Goal: Register for event/course

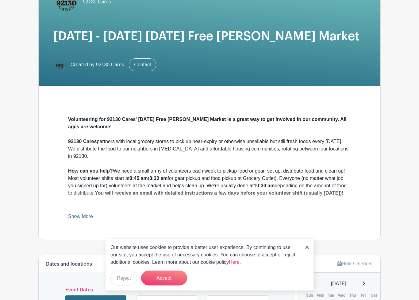
click at [309, 247] on img at bounding box center [307, 247] width 4 height 4
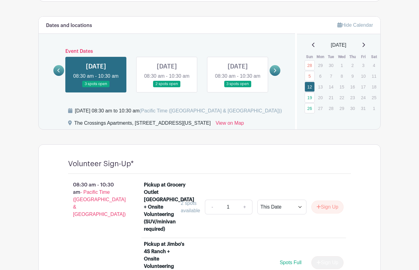
scroll to position [313, 0]
click at [167, 87] on link at bounding box center [167, 87] width 0 height 0
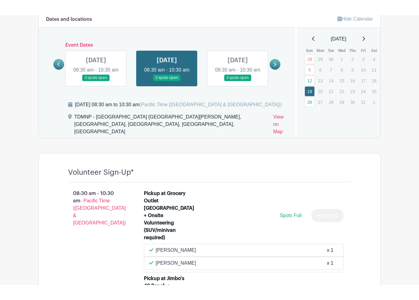
scroll to position [336, 0]
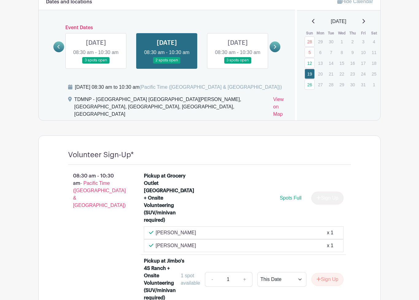
click at [238, 64] on link at bounding box center [238, 64] width 0 height 0
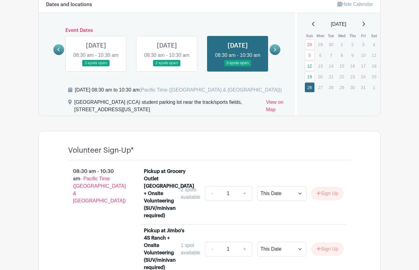
scroll to position [334, 0]
click at [277, 55] on link at bounding box center [275, 49] width 11 height 11
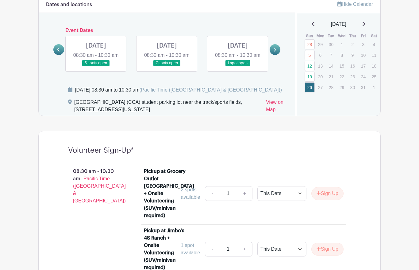
click at [96, 66] on link at bounding box center [96, 66] width 0 height 0
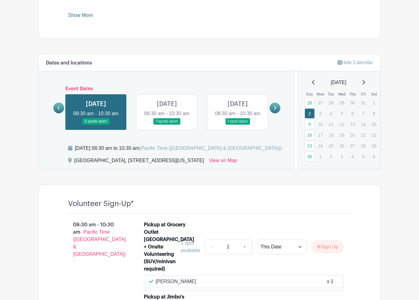
scroll to position [276, 0]
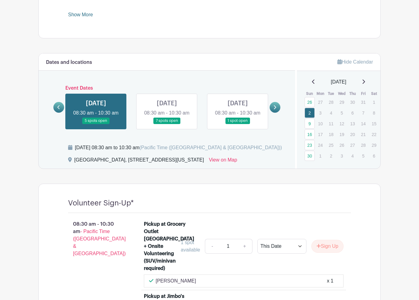
click at [167, 124] on link at bounding box center [167, 124] width 0 height 0
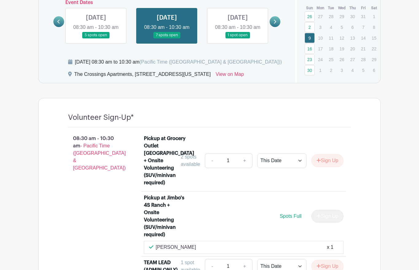
scroll to position [361, 0]
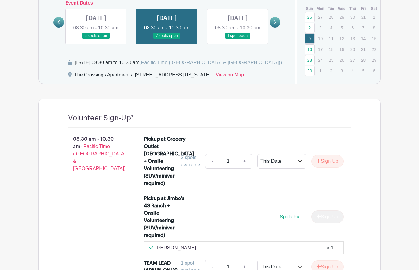
click at [238, 39] on link at bounding box center [238, 39] width 0 height 0
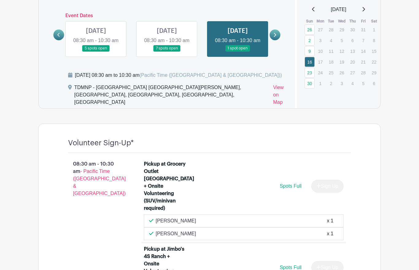
scroll to position [348, 0]
click at [277, 39] on link at bounding box center [275, 35] width 11 height 11
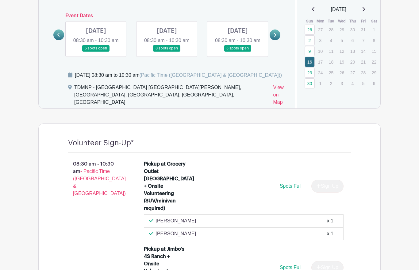
scroll to position [349, 0]
click at [96, 52] on link at bounding box center [96, 52] width 0 height 0
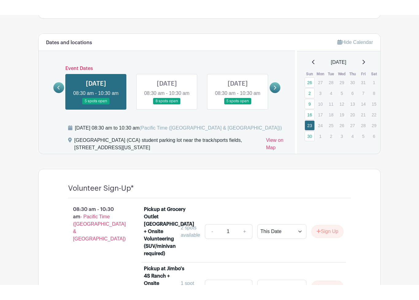
scroll to position [313, 0]
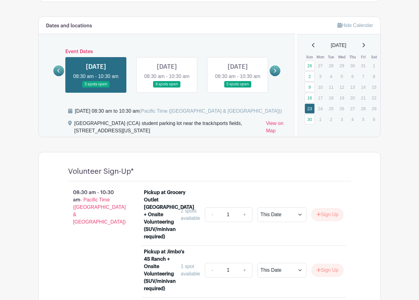
click at [167, 87] on link at bounding box center [167, 87] width 0 height 0
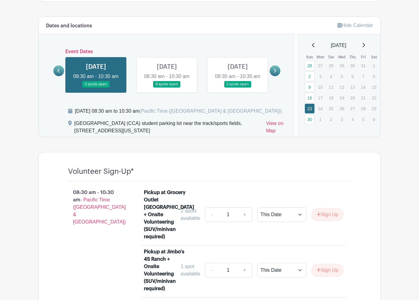
click at [167, 87] on link at bounding box center [167, 87] width 0 height 0
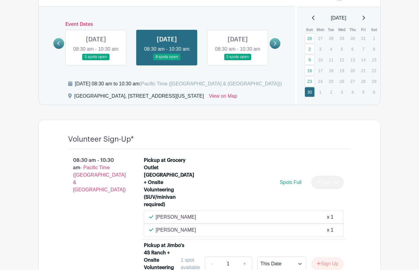
scroll to position [339, 0]
click at [238, 61] on link at bounding box center [238, 61] width 0 height 0
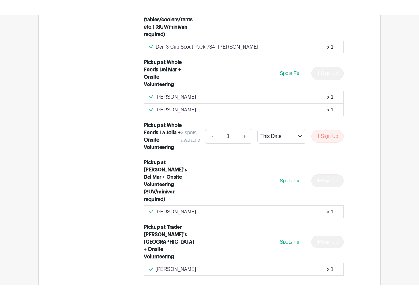
scroll to position [696, 0]
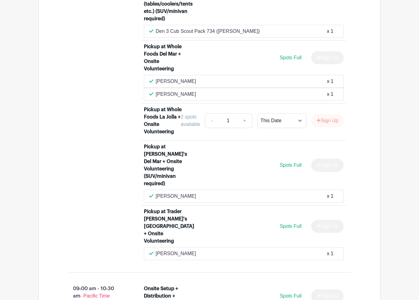
click at [326, 120] on button "Sign Up" at bounding box center [327, 120] width 32 height 13
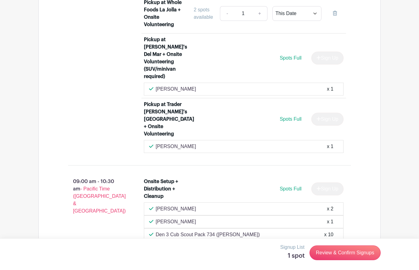
scroll to position [794, 0]
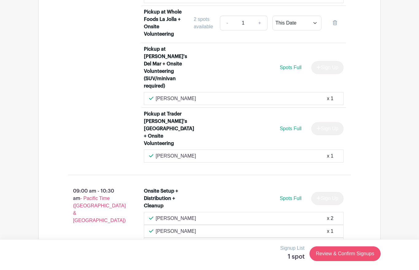
click at [334, 252] on link "Review & Confirm Signups" at bounding box center [345, 253] width 71 height 15
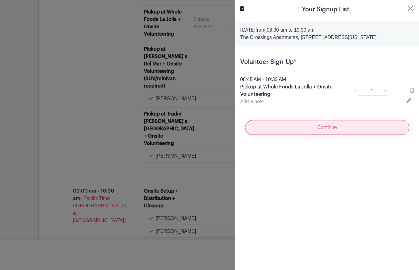
click at [369, 128] on input "Continue" at bounding box center [327, 127] width 164 height 15
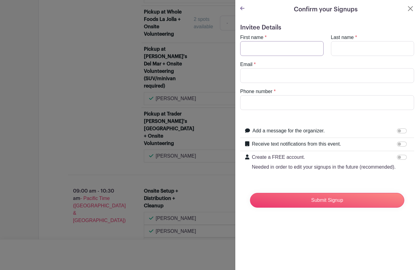
click at [273, 45] on input "First name" at bounding box center [281, 48] width 83 height 15
type input "[EMAIL_ADDRESS][DOMAIN_NAME]"
type input "8584365050"
type input "Popova"
type input "[PERSON_NAME]"
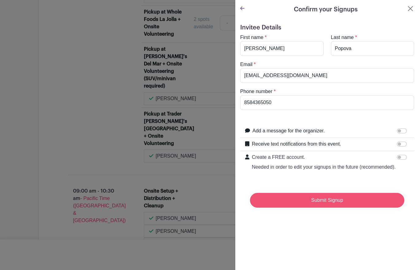
click at [370, 203] on input "Submit Signup" at bounding box center [327, 200] width 154 height 15
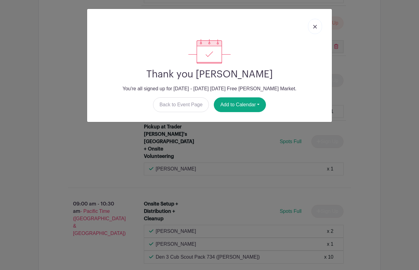
click at [315, 29] on img at bounding box center [315, 27] width 4 height 4
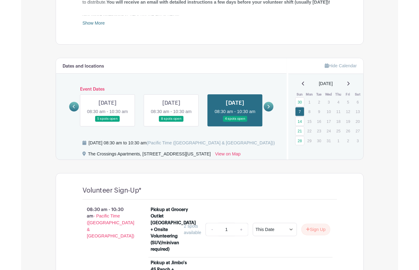
scroll to position [268, 0]
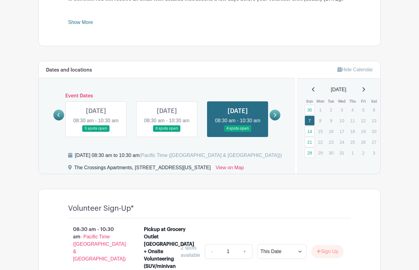
click at [167, 132] on link at bounding box center [167, 132] width 0 height 0
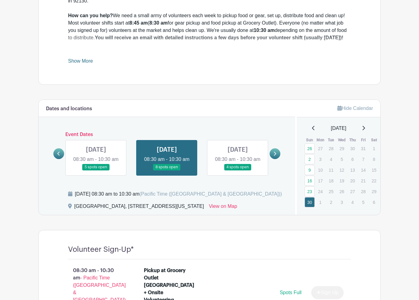
scroll to position [230, 0]
click at [273, 157] on link at bounding box center [275, 153] width 11 height 11
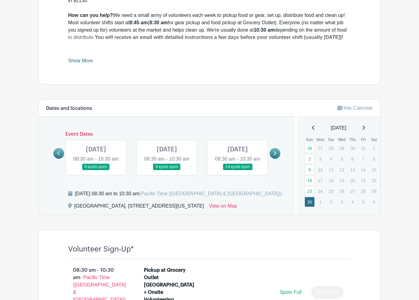
scroll to position [230, 0]
click at [96, 170] on link at bounding box center [96, 170] width 0 height 0
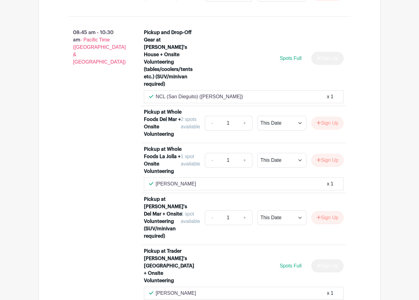
scroll to position [659, 0]
click at [328, 118] on button "Sign Up" at bounding box center [327, 123] width 32 height 13
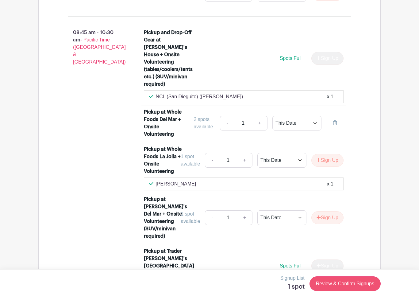
click at [343, 269] on link "Review & Confirm Signups" at bounding box center [345, 283] width 71 height 15
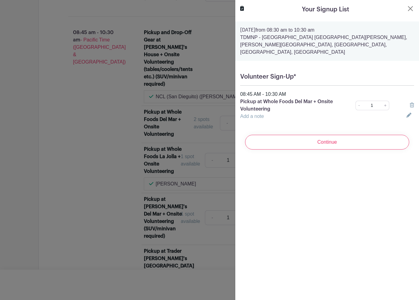
click at [104, 249] on div at bounding box center [209, 150] width 419 height 300
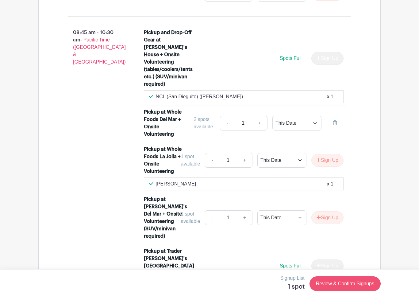
click at [349, 269] on link "Review & Confirm Signups" at bounding box center [345, 283] width 71 height 15
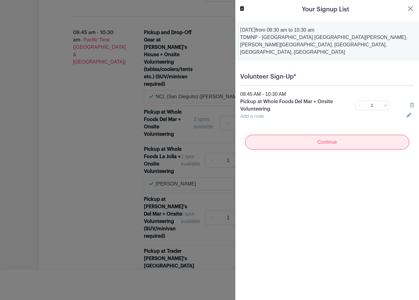
click at [349, 135] on input "Continue" at bounding box center [327, 142] width 164 height 15
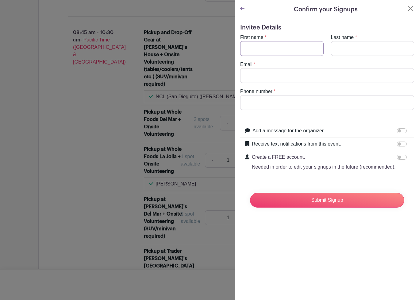
click at [287, 48] on input "First name" at bounding box center [281, 48] width 83 height 15
click at [268, 54] on input "First name" at bounding box center [281, 48] width 83 height 15
type input "[PERSON_NAME]"
click at [362, 50] on input "Last name" at bounding box center [372, 48] width 83 height 15
type input "Popova"
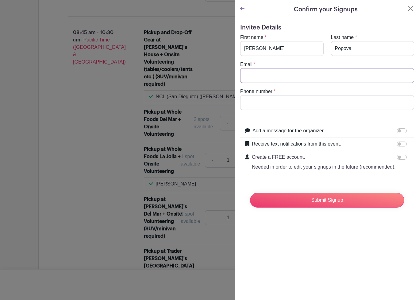
click at [275, 79] on input "Email" at bounding box center [327, 75] width 174 height 15
type input "[EMAIL_ADDRESS][DOMAIN_NAME]"
click at [285, 103] on input "Phone number" at bounding box center [327, 102] width 174 height 15
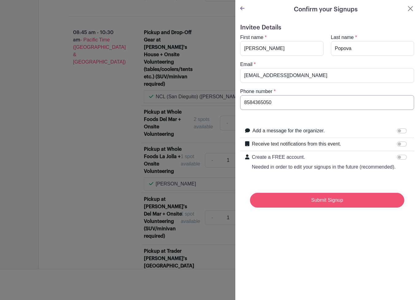
type input "8584365050"
click at [326, 205] on input "Submit Signup" at bounding box center [327, 200] width 154 height 15
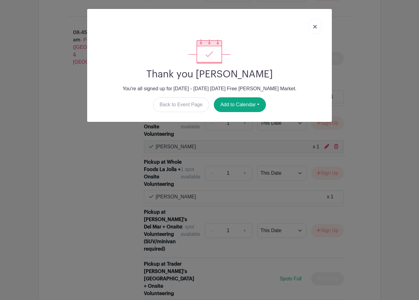
click at [314, 28] on img at bounding box center [315, 27] width 4 height 4
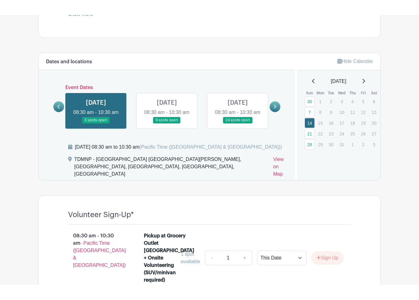
scroll to position [292, 0]
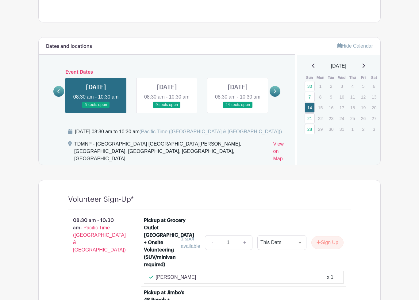
click at [309, 120] on link "21" at bounding box center [310, 118] width 10 height 10
click at [309, 121] on link "21" at bounding box center [310, 118] width 10 height 10
click at [167, 108] on link at bounding box center [167, 108] width 0 height 0
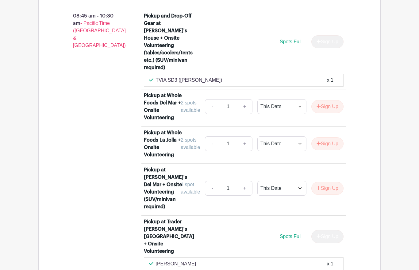
scroll to position [642, 0]
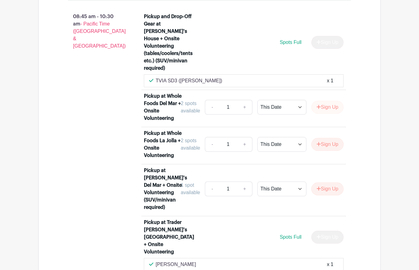
click at [330, 109] on button "Sign Up" at bounding box center [327, 107] width 32 height 13
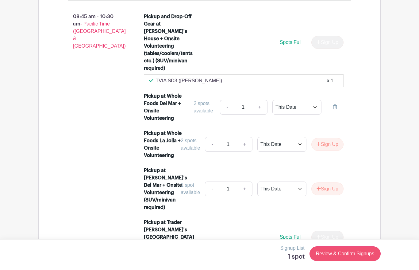
click at [348, 251] on link "Review & Confirm Signups" at bounding box center [345, 253] width 71 height 15
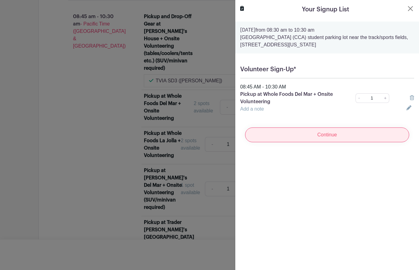
click at [354, 133] on input "Continue" at bounding box center [327, 134] width 164 height 15
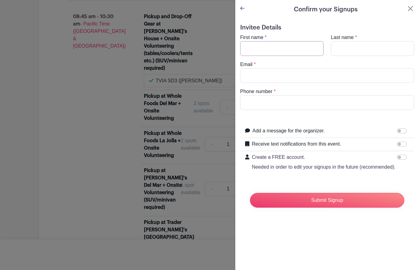
click at [282, 49] on input "First name" at bounding box center [281, 48] width 83 height 15
type input "[PERSON_NAME]"
type input "Popova"
click at [295, 76] on input "Email" at bounding box center [327, 75] width 174 height 15
type input "[EMAIL_ADDRESS][DOMAIN_NAME]"
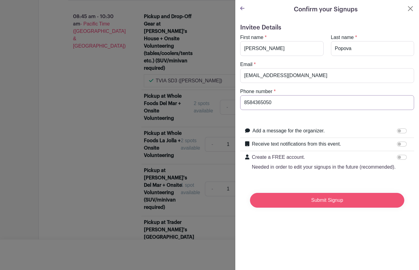
type input "8584365050"
click at [313, 195] on input "Submit Signup" at bounding box center [327, 200] width 154 height 15
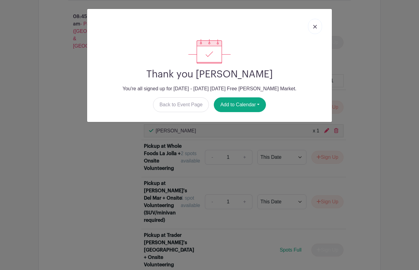
click at [317, 26] on img at bounding box center [315, 27] width 4 height 4
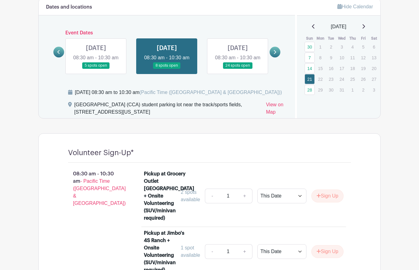
scroll to position [331, 0]
click at [308, 91] on link "28" at bounding box center [310, 90] width 10 height 10
click at [311, 91] on link "28" at bounding box center [310, 90] width 10 height 10
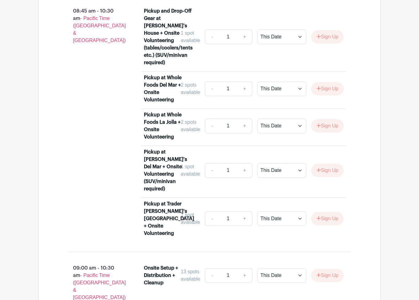
scroll to position [640, 0]
click at [329, 170] on button "Sign Up" at bounding box center [327, 170] width 32 height 13
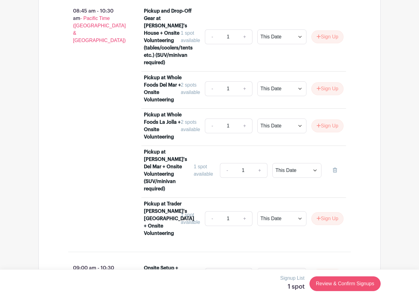
click at [348, 269] on link "Review & Confirm Signups" at bounding box center [345, 283] width 71 height 15
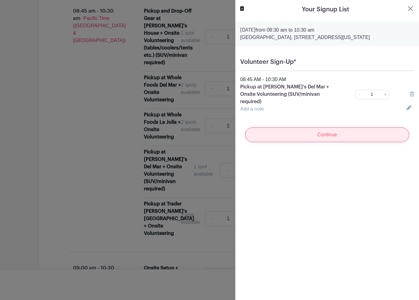
click at [304, 133] on input "Continue" at bounding box center [327, 134] width 164 height 15
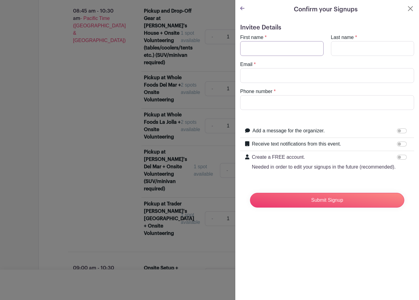
click at [279, 46] on input "First name" at bounding box center [281, 48] width 83 height 15
type input "[PERSON_NAME]"
type input "Popova"
click at [317, 79] on input "Email" at bounding box center [327, 75] width 174 height 15
click at [409, 8] on button "Close" at bounding box center [410, 8] width 7 height 7
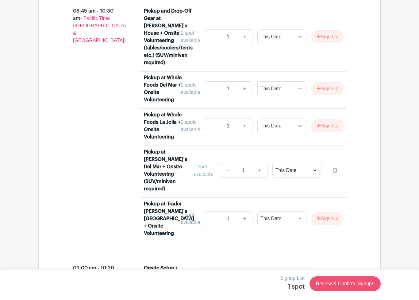
click at [360, 269] on link "Review & Confirm Signups" at bounding box center [345, 283] width 71 height 15
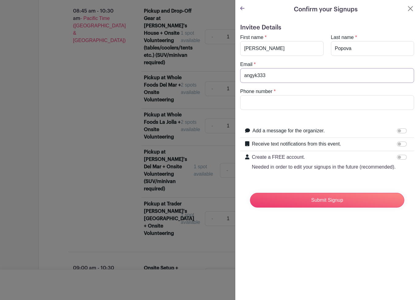
click at [314, 76] on input "angyk333" at bounding box center [327, 75] width 174 height 15
type input "[EMAIL_ADDRESS][DOMAIN_NAME]"
click at [304, 102] on input "Phone number" at bounding box center [327, 102] width 174 height 15
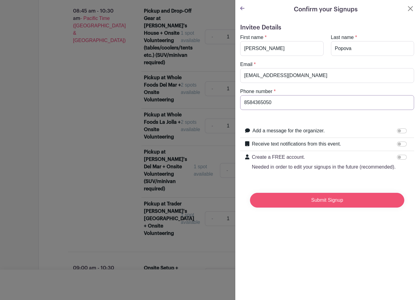
type input "8584365050"
click at [371, 201] on input "Submit Signup" at bounding box center [327, 200] width 154 height 15
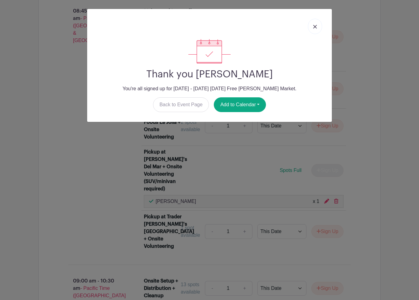
click at [315, 28] on img at bounding box center [315, 27] width 4 height 4
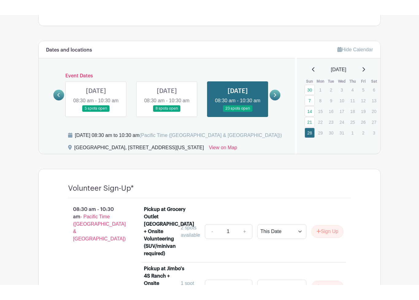
scroll to position [304, 0]
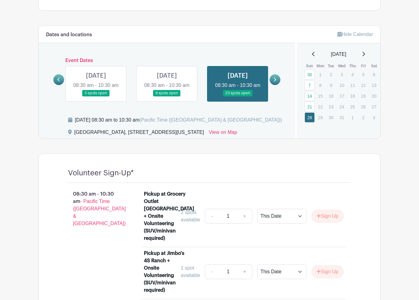
click at [276, 82] on icon at bounding box center [274, 79] width 3 height 5
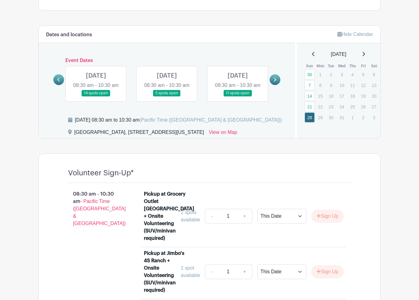
click at [96, 96] on link at bounding box center [96, 96] width 0 height 0
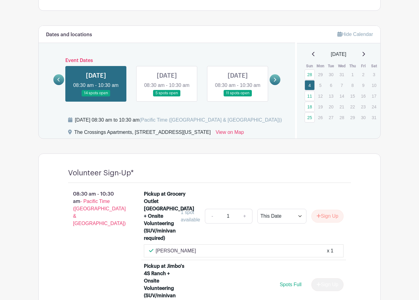
click at [365, 54] on icon at bounding box center [363, 54] width 3 height 5
click at [365, 56] on icon at bounding box center [363, 54] width 3 height 5
click at [312, 57] on link at bounding box center [313, 54] width 3 height 7
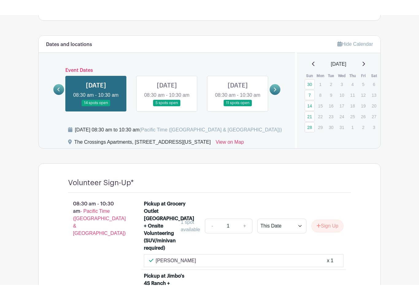
scroll to position [310, 0]
